Goal: Task Accomplishment & Management: Complete application form

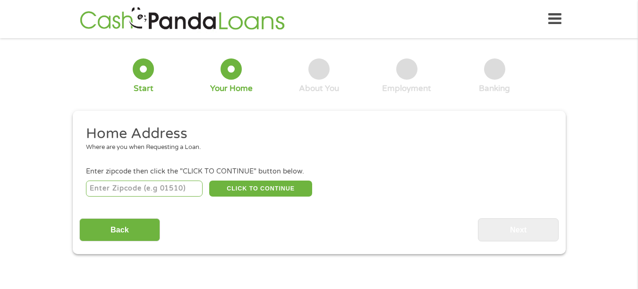
click at [155, 190] on input "number" at bounding box center [144, 189] width 117 height 16
type input "77066"
click at [255, 185] on button "CLICK TO CONTINUE" at bounding box center [260, 189] width 103 height 16
type input "77066"
type input "[GEOGRAPHIC_DATA]"
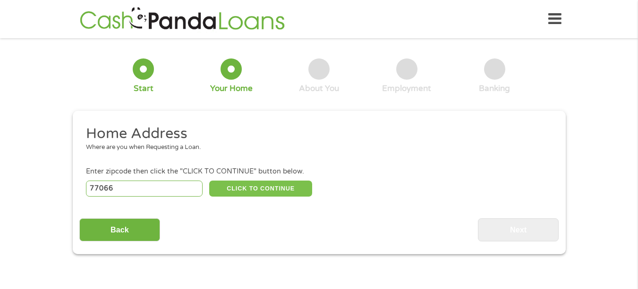
select select "[US_STATE]"
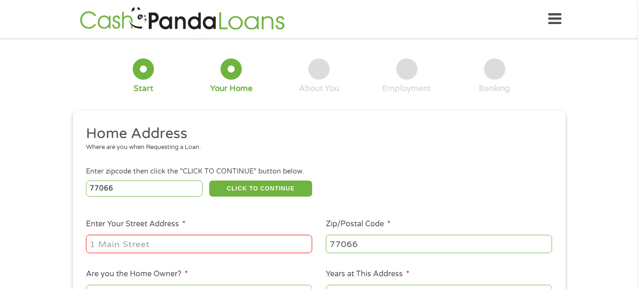
click at [255, 244] on input "Enter Your Street Address *" at bounding box center [199, 244] width 226 height 18
type input "[STREET_ADDRESS][PERSON_NAME][PERSON_NAME]"
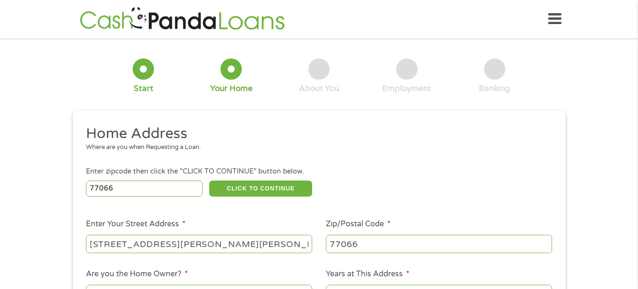
click at [44, 159] on div "1 Start 2 Your Home 3 About You 4 Employment 5 Banking 6 This field is hidden w…" at bounding box center [319, 235] width 638 height 380
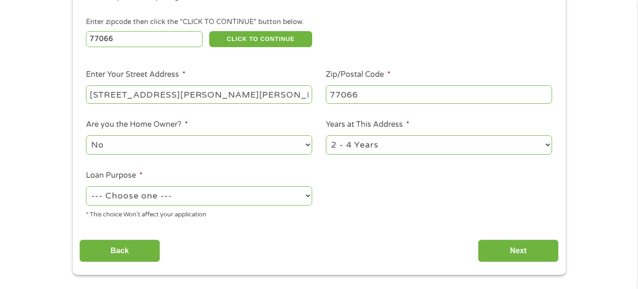
scroll to position [151, 0]
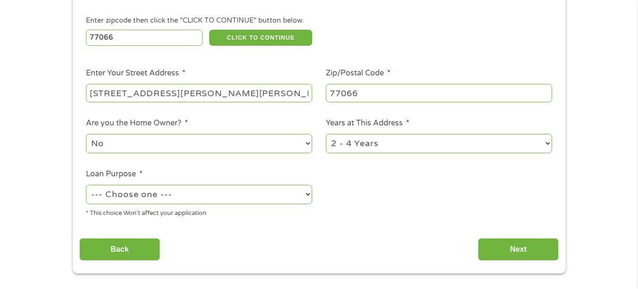
click at [309, 193] on select "--- Choose one --- Pay Bills Debt Consolidation Home Improvement Major Purchase…" at bounding box center [199, 194] width 226 height 19
select select "paybills"
click at [86, 185] on select "--- Choose one --- Pay Bills Debt Consolidation Home Improvement Major Purchase…" at bounding box center [199, 194] width 226 height 19
click at [548, 142] on select "1 Year or less 1 - 2 Years 2 - 4 Years Over 4 Years" at bounding box center [439, 143] width 226 height 19
select select "24months"
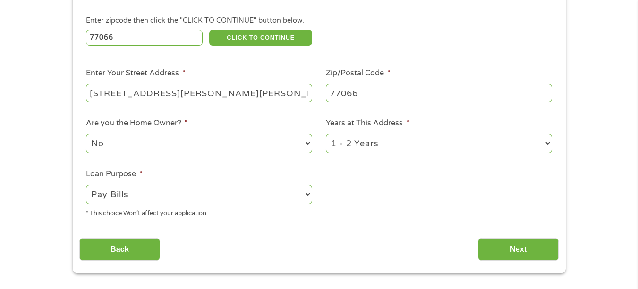
click at [326, 134] on select "1 Year or less 1 - 2 Years 2 - 4 Years Over 4 Years" at bounding box center [439, 143] width 226 height 19
click at [516, 249] on input "Next" at bounding box center [518, 249] width 81 height 23
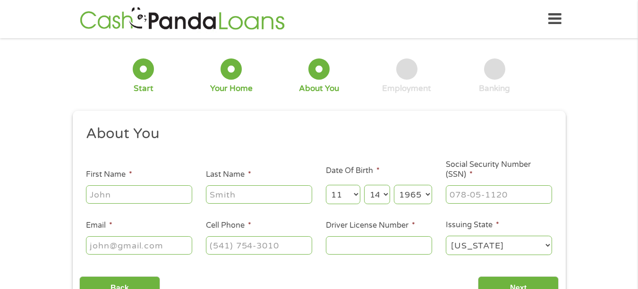
scroll to position [4, 4]
click at [154, 193] on input "First Name *" at bounding box center [139, 194] width 106 height 18
type input "[PERSON_NAME]"
type input "White"
type input "[EMAIL_ADDRESS][DOMAIN_NAME]"
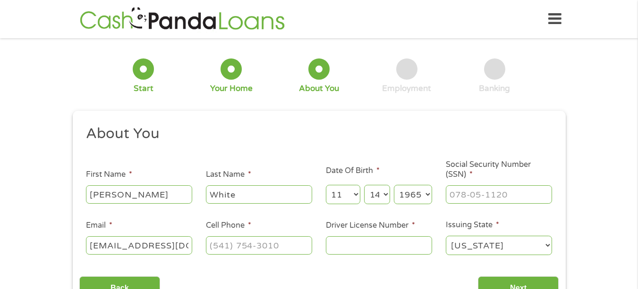
type input "2818508060"
select select "[US_STATE]"
type input "[PHONE_NUMBER]"
click at [1, 137] on div "1 Start 2 Your Home 3 About You 4 Employment 5 Banking 6 This field is hidden w…" at bounding box center [319, 178] width 638 height 267
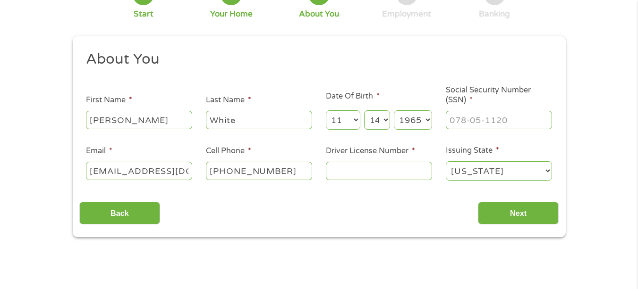
scroll to position [76, 0]
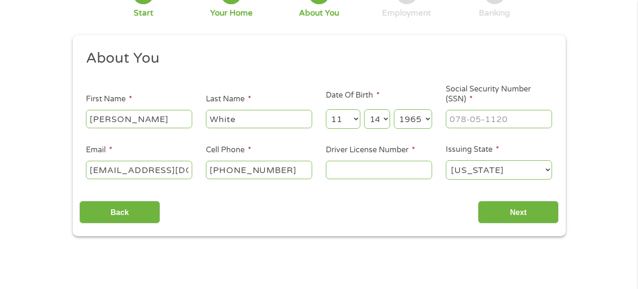
click at [333, 170] on input "Driver License Number *" at bounding box center [379, 170] width 106 height 18
type input "c"
type input "C3045230"
click at [463, 118] on input "___-__-____" at bounding box center [499, 119] width 106 height 18
type input "571-71-4859"
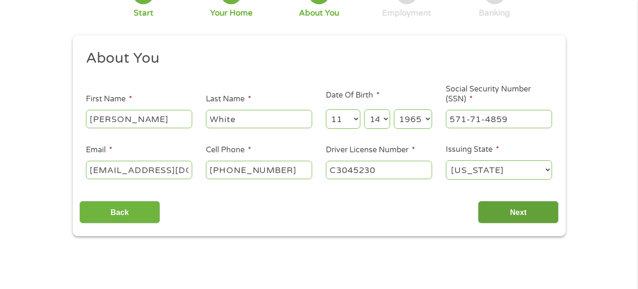
click at [518, 213] on input "Next" at bounding box center [518, 212] width 81 height 23
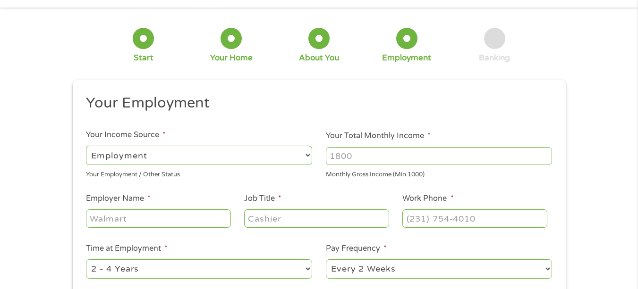
scroll to position [0, 0]
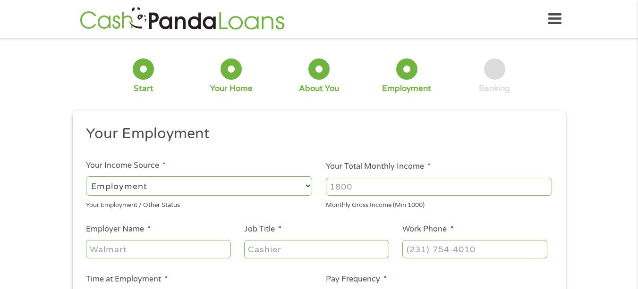
click at [371, 189] on input "Your Total Monthly Income *" at bounding box center [439, 187] width 226 height 18
type input "1"
type input "2100"
click at [45, 183] on div "1 Start 2 Your Home 3 About You 4 Employment 5 Banking 6 This field is hidden w…" at bounding box center [319, 231] width 638 height 372
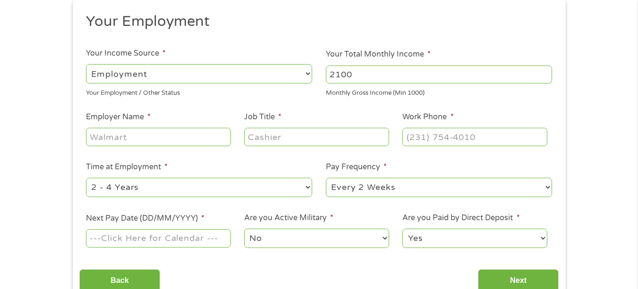
scroll to position [113, 0]
click at [95, 135] on input "Employer Name *" at bounding box center [158, 136] width 144 height 18
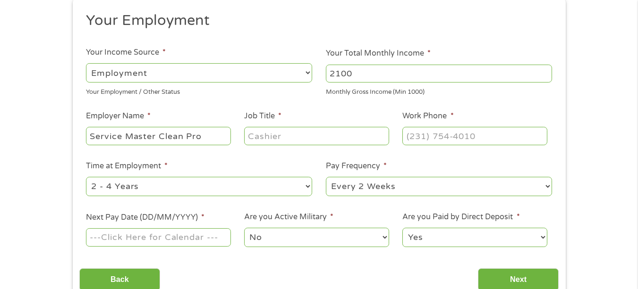
type input "Service Master Clean Pro"
click at [263, 137] on input "Job Title *" at bounding box center [316, 136] width 144 height 18
type input "Janitor"
click at [305, 185] on select "--- Choose one --- 1 Year or less 1 - 2 Years 2 - 4 Years Over 4 Years" at bounding box center [199, 186] width 226 height 19
select select "24months"
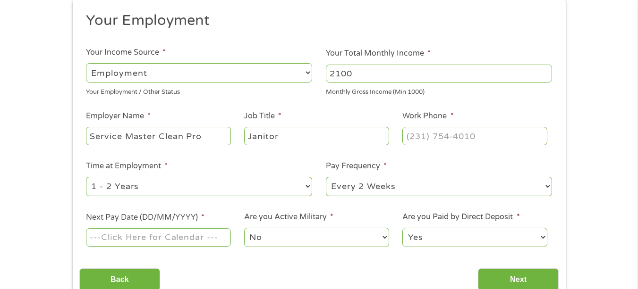
click at [86, 177] on select "--- Choose one --- 1 Year or less 1 - 2 Years 2 - 4 Years Over 4 Years" at bounding box center [199, 186] width 226 height 19
click at [546, 185] on select "--- Choose one --- Every 2 Weeks Every Week Monthly Semi-Monthly" at bounding box center [439, 186] width 226 height 19
select select "semimonthly"
click at [326, 177] on select "--- Choose one --- Every 2 Weeks Every Week Monthly Semi-Monthly" at bounding box center [439, 186] width 226 height 19
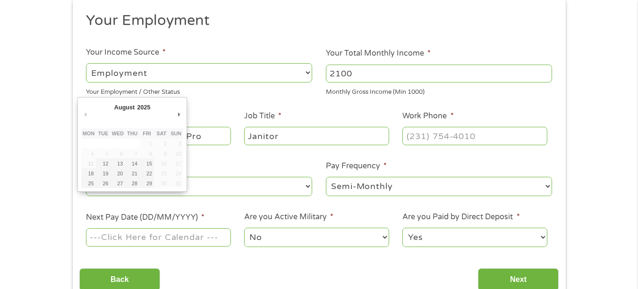
click at [128, 236] on input "Next Pay Date (DD/MM/YYYY) *" at bounding box center [158, 237] width 144 height 18
type input "[DATE]"
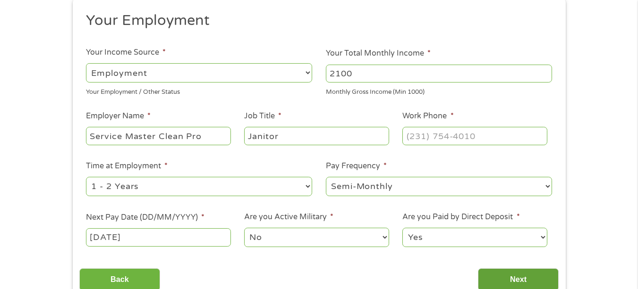
click at [520, 275] on input "Next" at bounding box center [518, 280] width 81 height 23
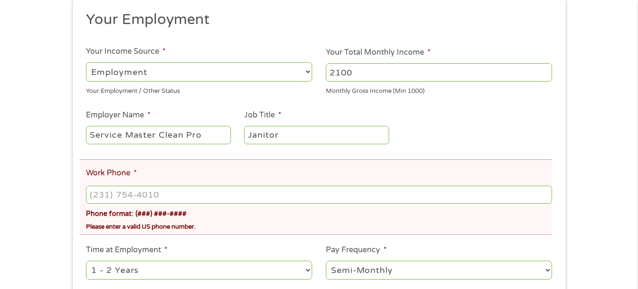
scroll to position [151, 0]
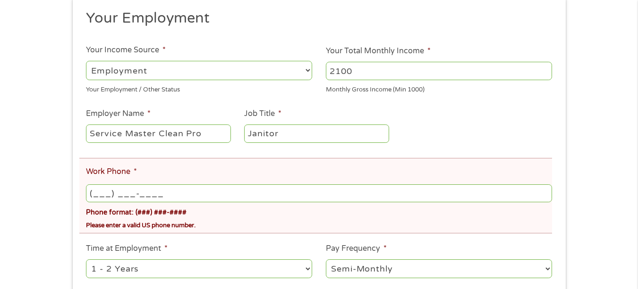
click at [167, 193] on input "(___) ___-____" at bounding box center [318, 194] width 465 height 18
type input "[PHONE_NUMBER]"
click at [39, 159] on div "There was a problem with your submission. Please review the fields below. 1 Sta…" at bounding box center [319, 140] width 638 height 492
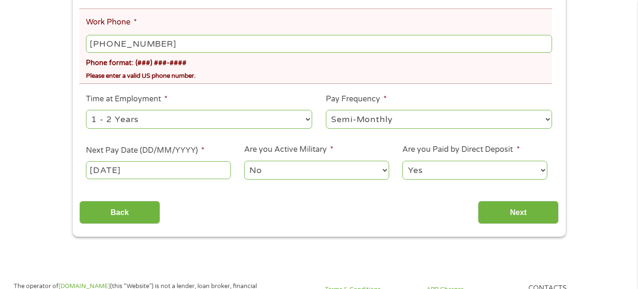
scroll to position [302, 0]
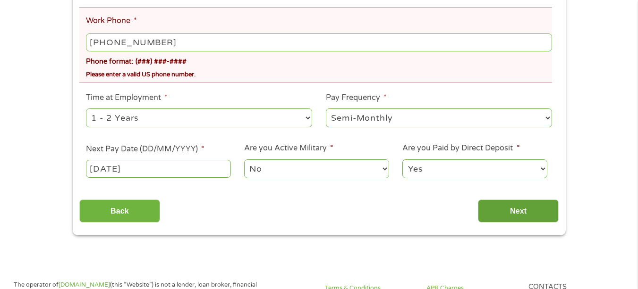
click at [516, 206] on input "Next" at bounding box center [518, 211] width 81 height 23
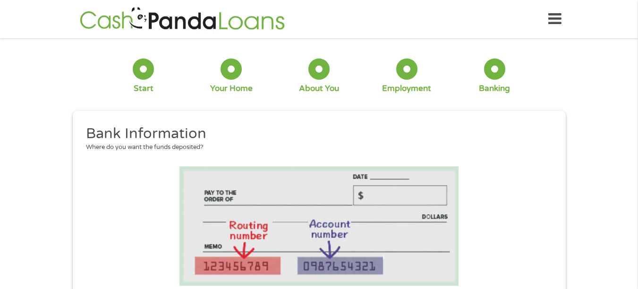
scroll to position [23, 4]
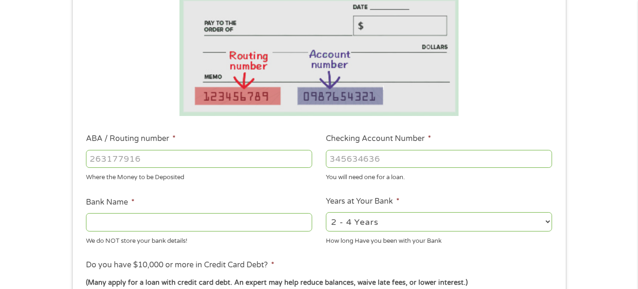
scroll to position [189, 0]
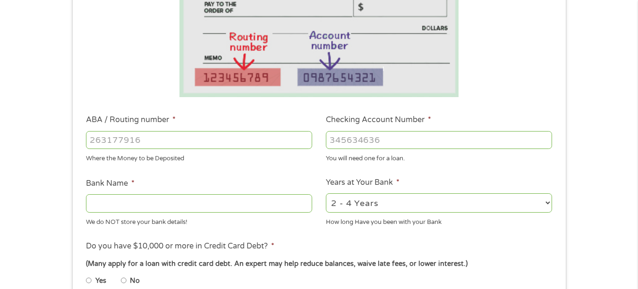
click at [120, 140] on input "ABA / Routing number *" at bounding box center [199, 140] width 226 height 18
click at [305, 142] on input "-1" at bounding box center [199, 140] width 226 height 18
type input "-2"
click at [305, 142] on input "-2" at bounding box center [199, 140] width 226 height 18
click at [115, 140] on input "-2" at bounding box center [199, 140] width 226 height 18
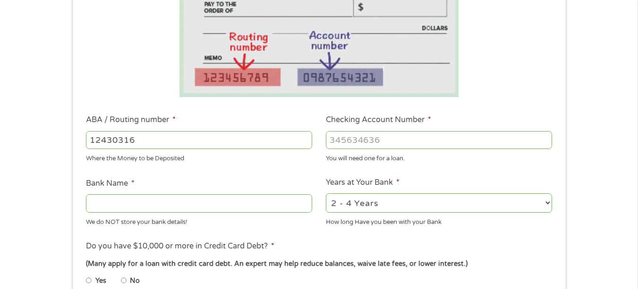
type input "124303162"
type input "GOBANK A DIVISION OF GREEN DOT BANK"
type input "124303162"
click at [368, 141] on input "Checking Account Number *" at bounding box center [439, 140] width 226 height 18
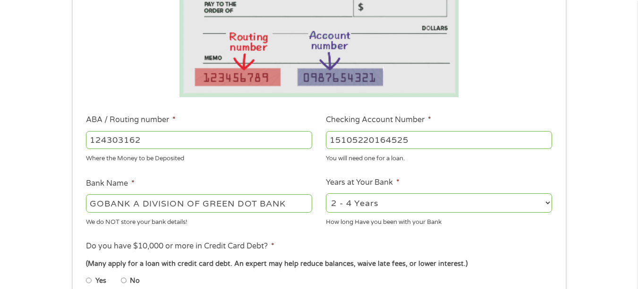
type input "15105220164525"
click at [546, 201] on select "2 - 4 Years 6 - 12 Months 1 - 2 Years Over 4 Years" at bounding box center [439, 203] width 226 height 19
select select "24months"
click at [326, 194] on select "2 - 4 Years 6 - 12 Months 1 - 2 Years Over 4 Years" at bounding box center [439, 203] width 226 height 19
click at [465, 242] on li "Do you have $10,000 or more in Credit Card Debt? * (Many apply for a loan with …" at bounding box center [318, 267] width 479 height 53
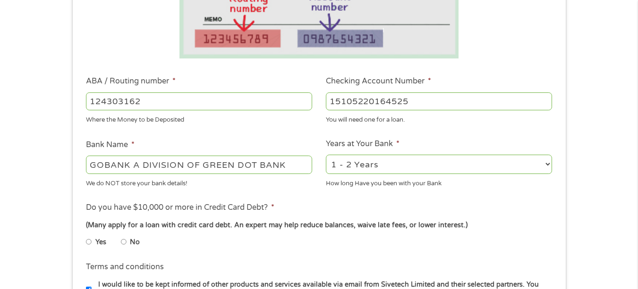
scroll to position [245, 0]
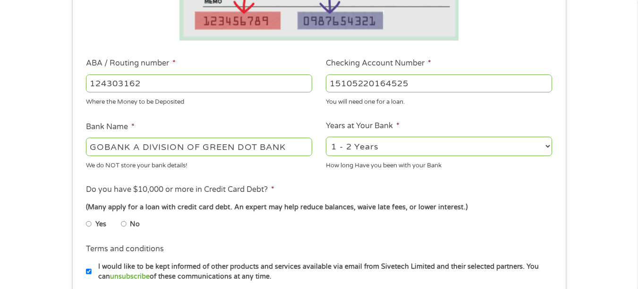
click at [125, 224] on input "No" at bounding box center [124, 224] width 6 height 15
radio input "true"
click at [86, 217] on input "Yes" at bounding box center [89, 224] width 6 height 15
radio input "true"
click at [121, 217] on input "No" at bounding box center [124, 224] width 6 height 15
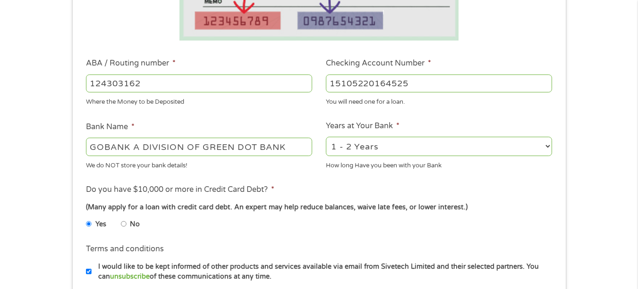
radio input "true"
click at [510, 218] on div "Yes No" at bounding box center [318, 226] width 465 height 22
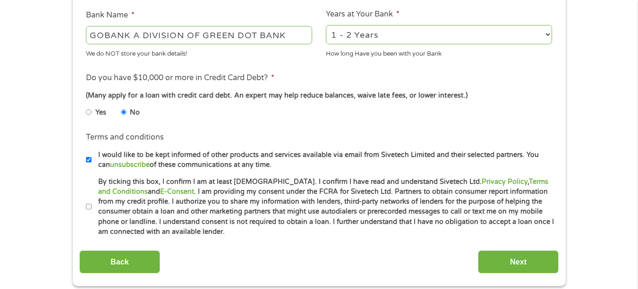
scroll to position [359, 0]
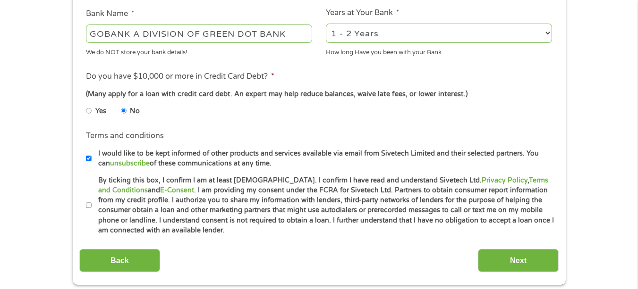
click at [88, 206] on input "By ticking this box, I confirm I am at least [DEMOGRAPHIC_DATA]. I confirm I ha…" at bounding box center [89, 205] width 6 height 15
checkbox input "true"
click at [512, 257] on input "Next" at bounding box center [518, 260] width 81 height 23
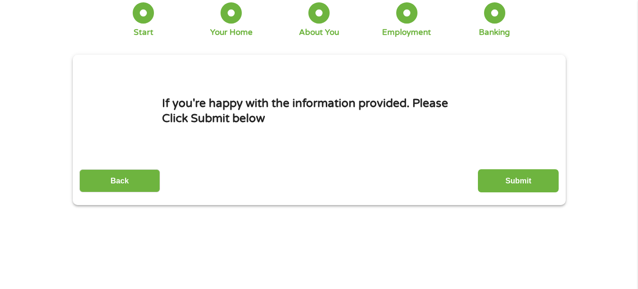
scroll to position [0, 0]
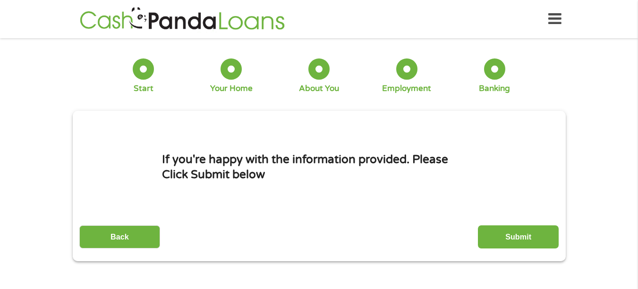
click at [496, 69] on div at bounding box center [494, 69] width 21 height 21
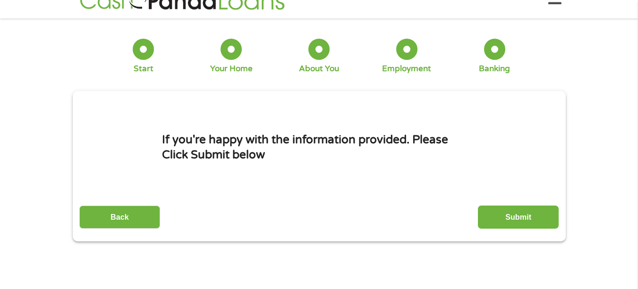
scroll to position [19, 0]
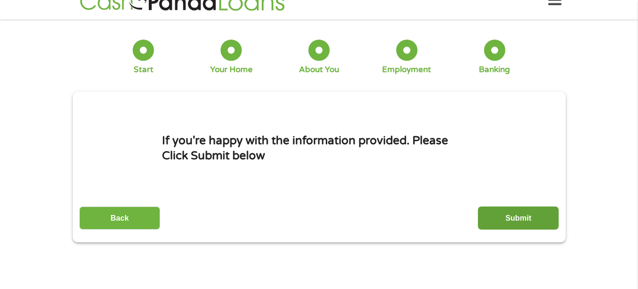
click at [521, 214] on input "Submit" at bounding box center [518, 218] width 81 height 23
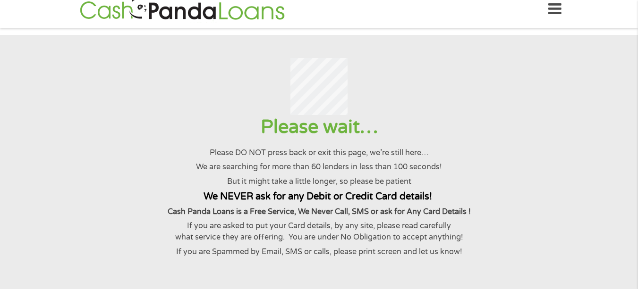
scroll to position [0, 0]
